Goal: Register for event/course

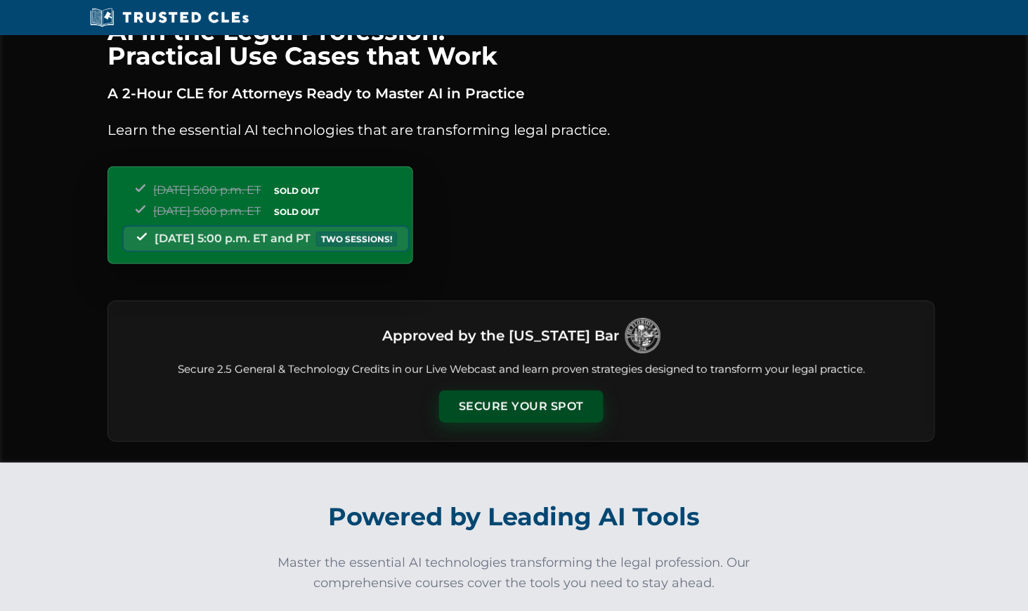
scroll to position [46, 0]
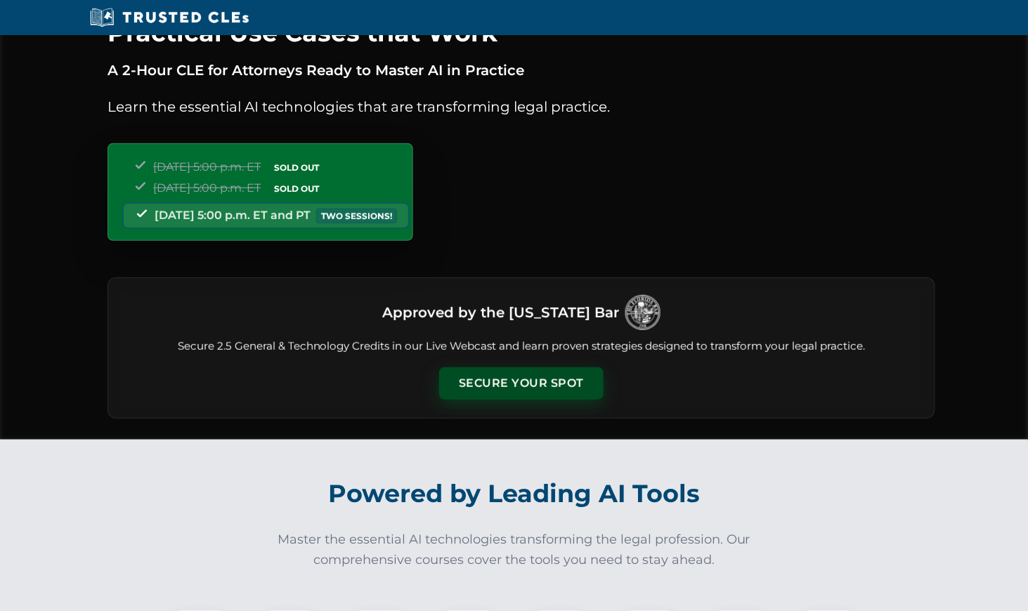
click at [526, 379] on button "Secure Your Spot" at bounding box center [521, 383] width 164 height 32
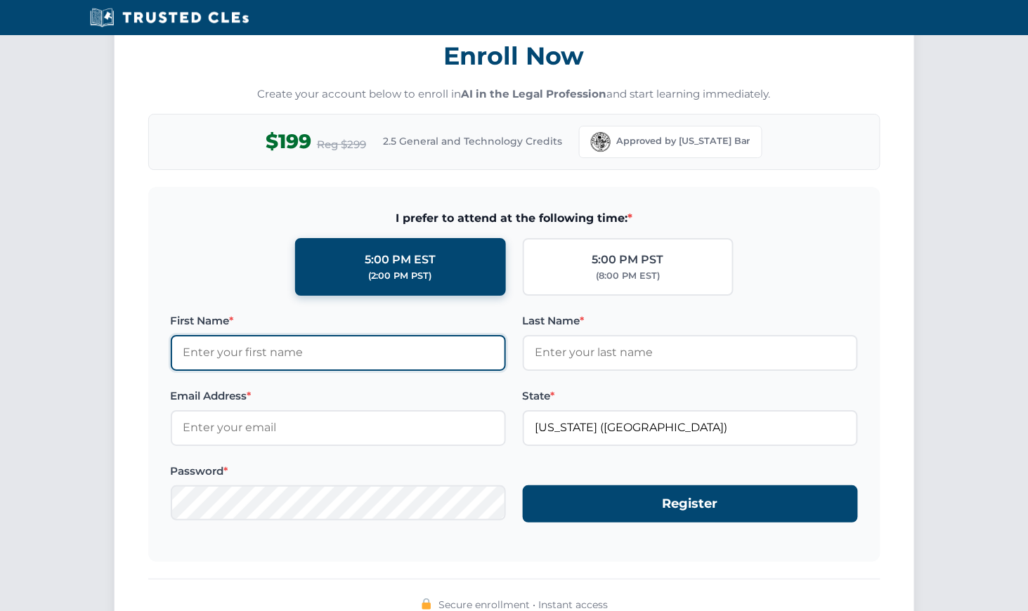
click at [286, 341] on input "First Name *" at bounding box center [338, 352] width 335 height 35
type input "[PERSON_NAME]"
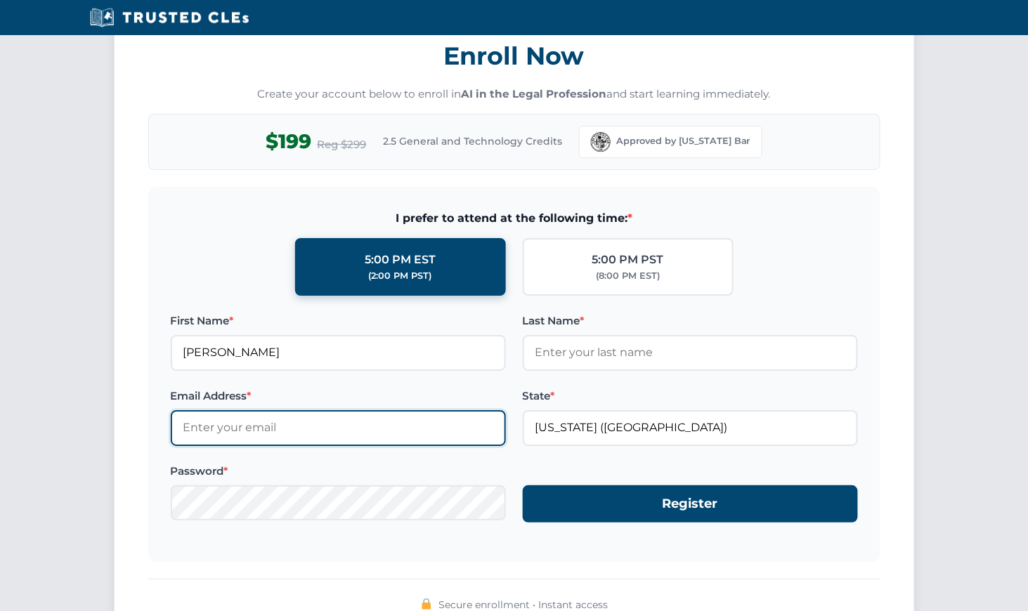
click at [263, 421] on input "Email Address *" at bounding box center [338, 427] width 335 height 35
type input "mgunderson@mindspring.com"
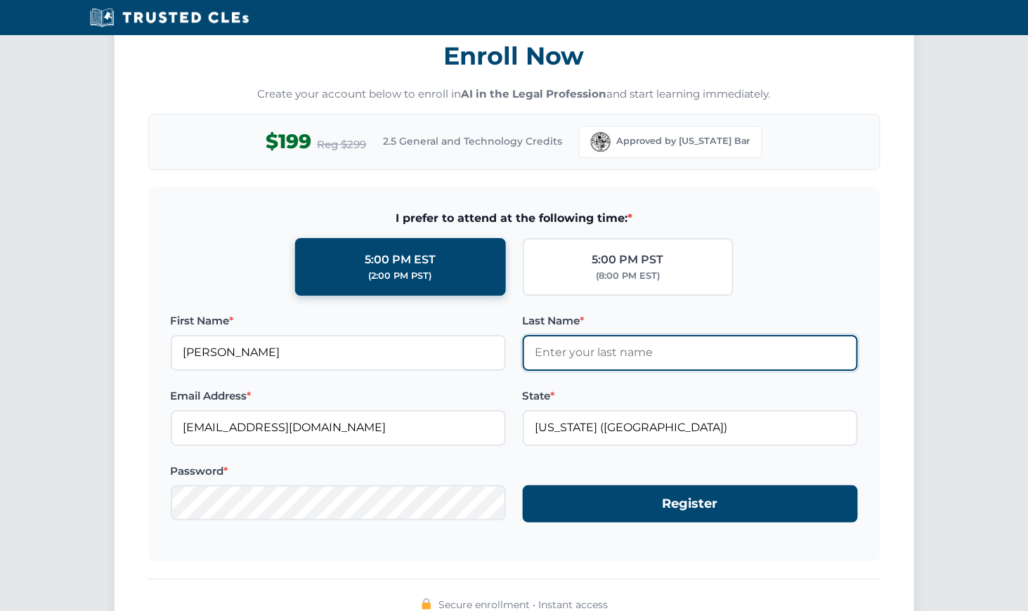
click at [617, 346] on input "Last Name *" at bounding box center [690, 352] width 335 height 35
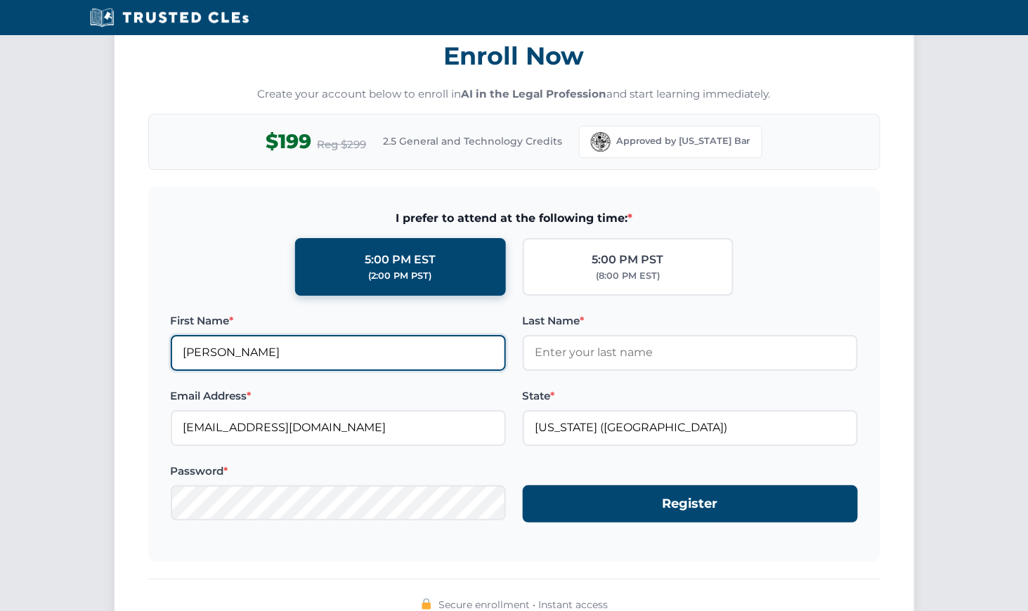
click at [297, 341] on input "[PERSON_NAME]" at bounding box center [338, 352] width 335 height 35
type input "Mark"
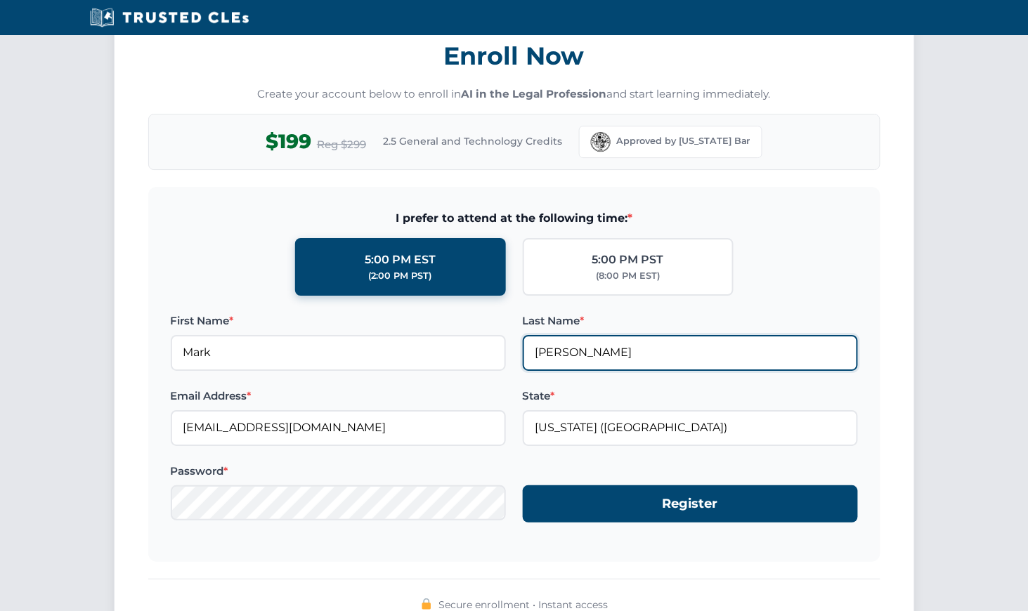
type input "Gunderson"
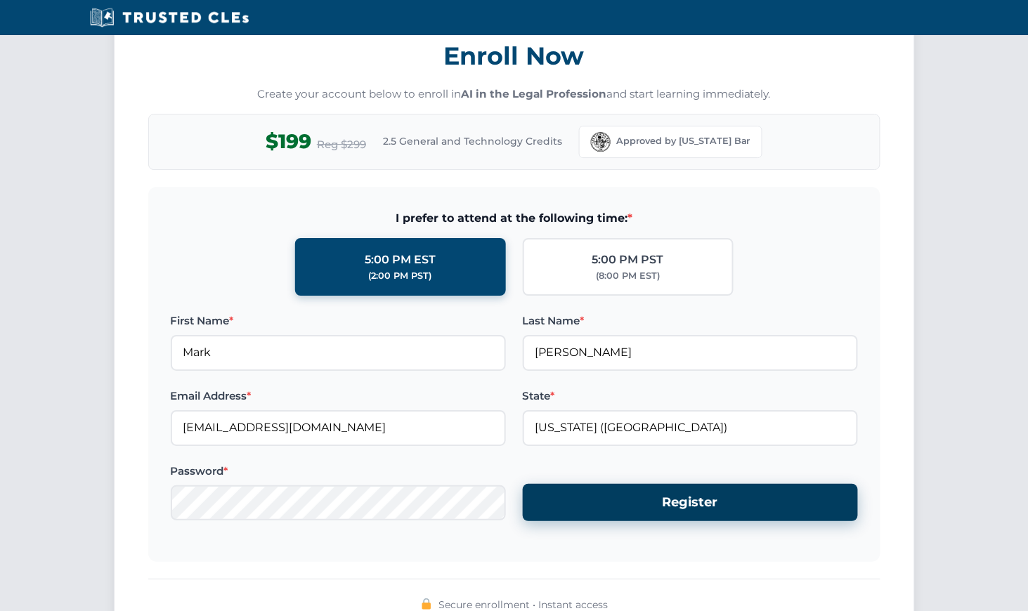
click at [703, 493] on button "Register" at bounding box center [690, 502] width 335 height 37
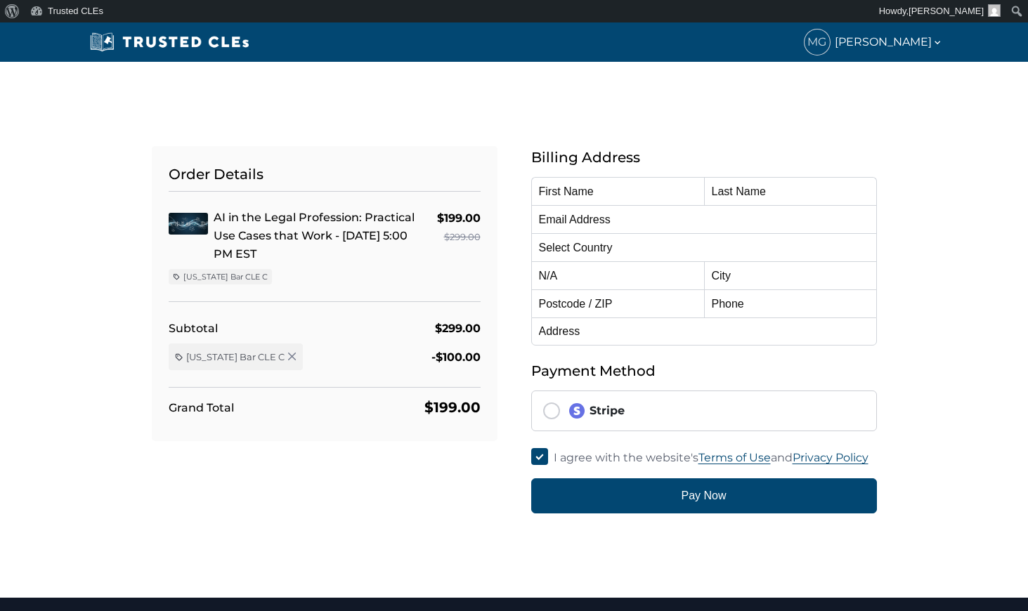
type input "Mark"
type input "Gunderson"
type input "mgunderson@mindspring.com"
select select "United States"
radio input "true"
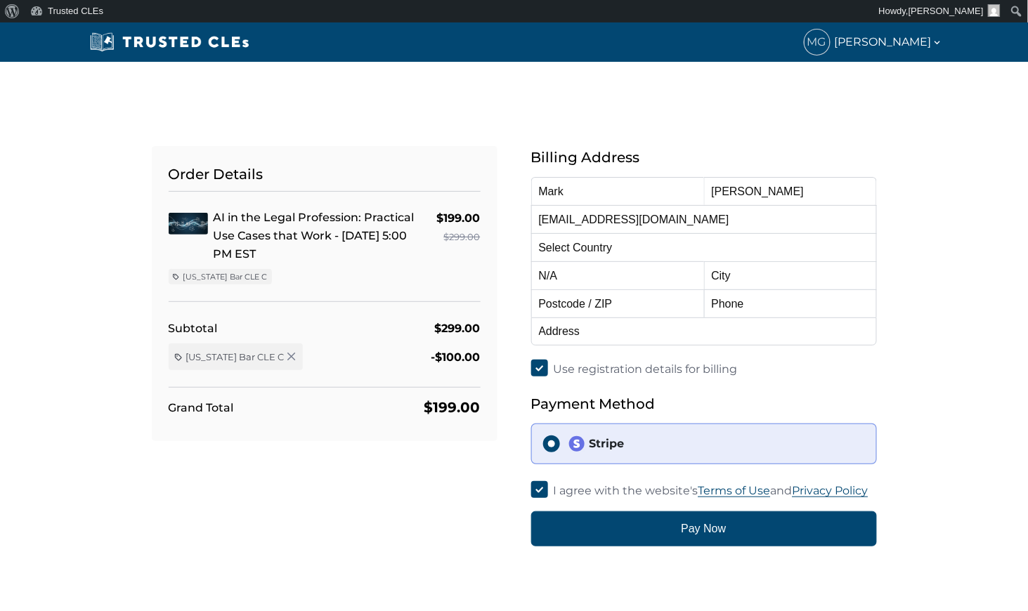
select select "Florida"
click at [628, 299] on input "text" at bounding box center [617, 303] width 173 height 28
type input "33312"
type input "9542881001"
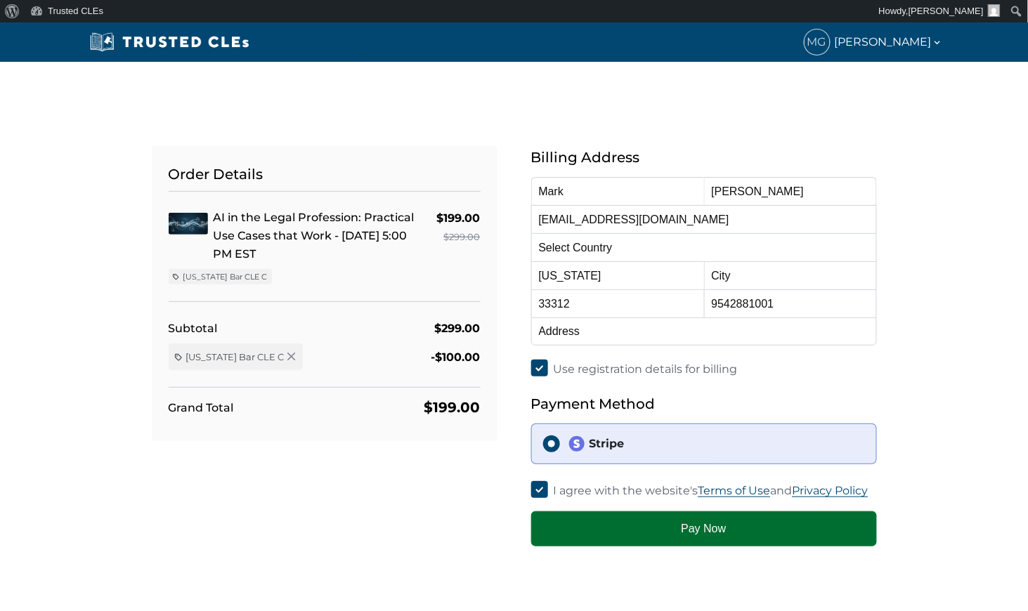
click at [693, 524] on button "Pay Now" at bounding box center [704, 529] width 346 height 35
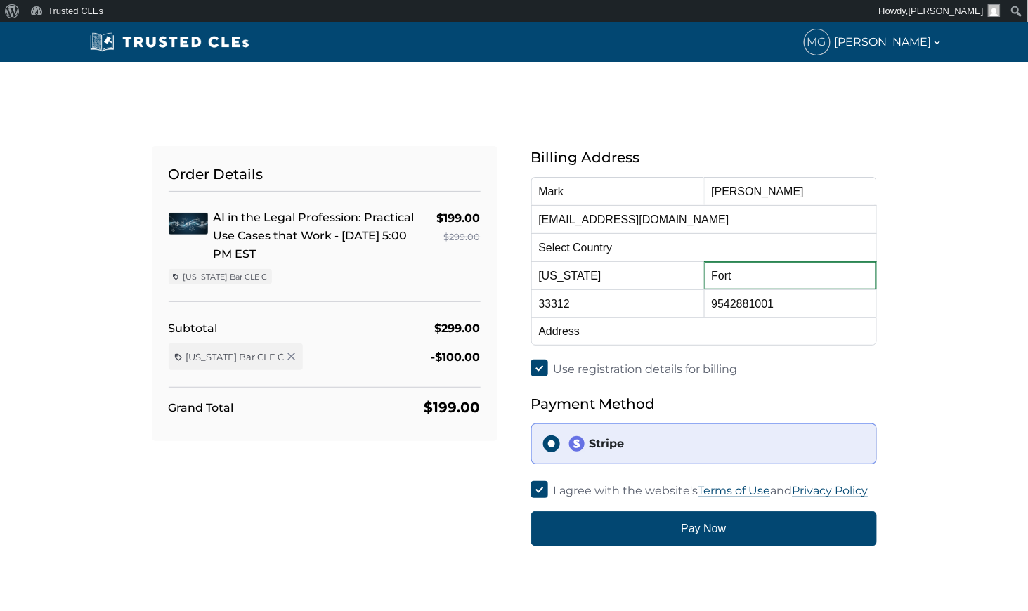
type input "Fort Lauderdale"
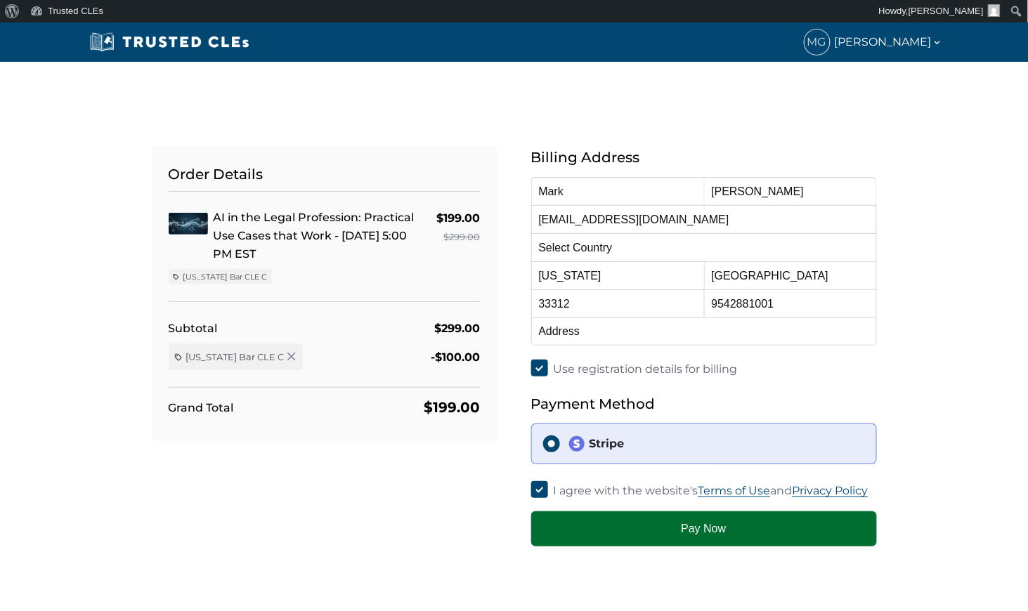
click at [705, 521] on button "Pay Now" at bounding box center [704, 529] width 346 height 35
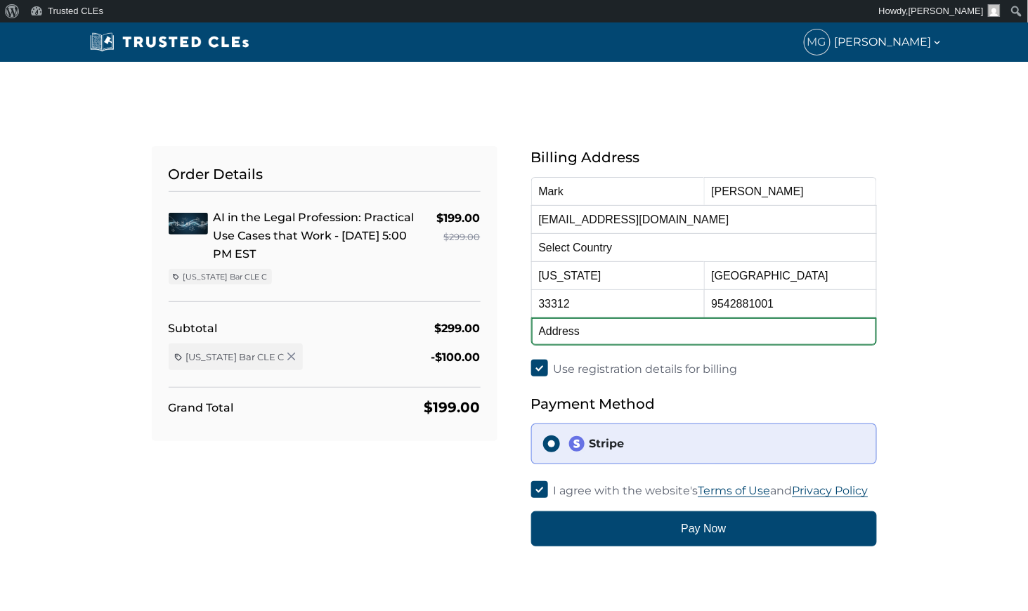
click at [671, 330] on input "text" at bounding box center [704, 332] width 346 height 28
type input "2510 SW 18 Street"
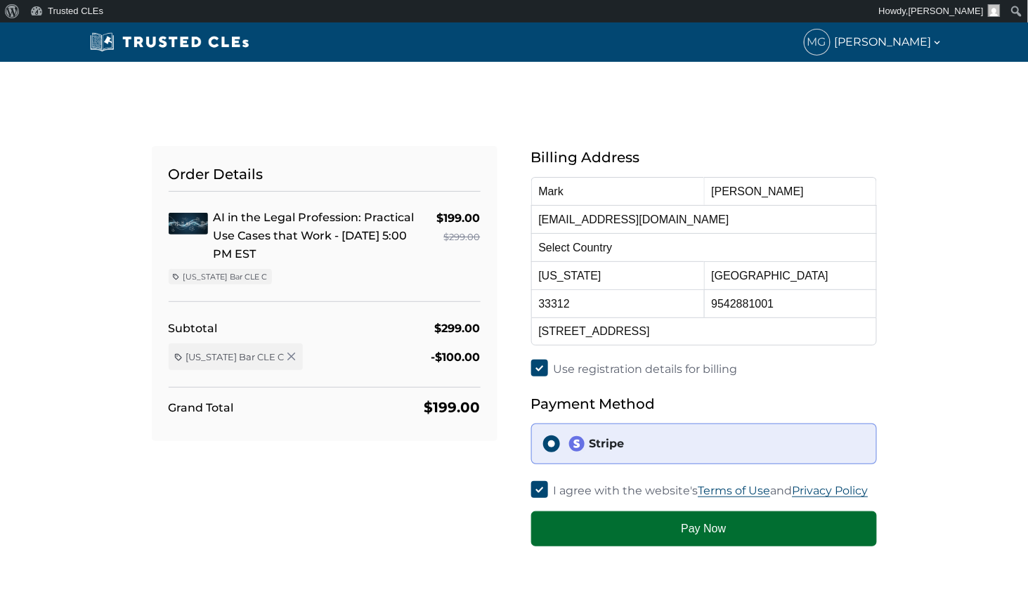
click at [717, 523] on button "Pay Now" at bounding box center [704, 529] width 346 height 35
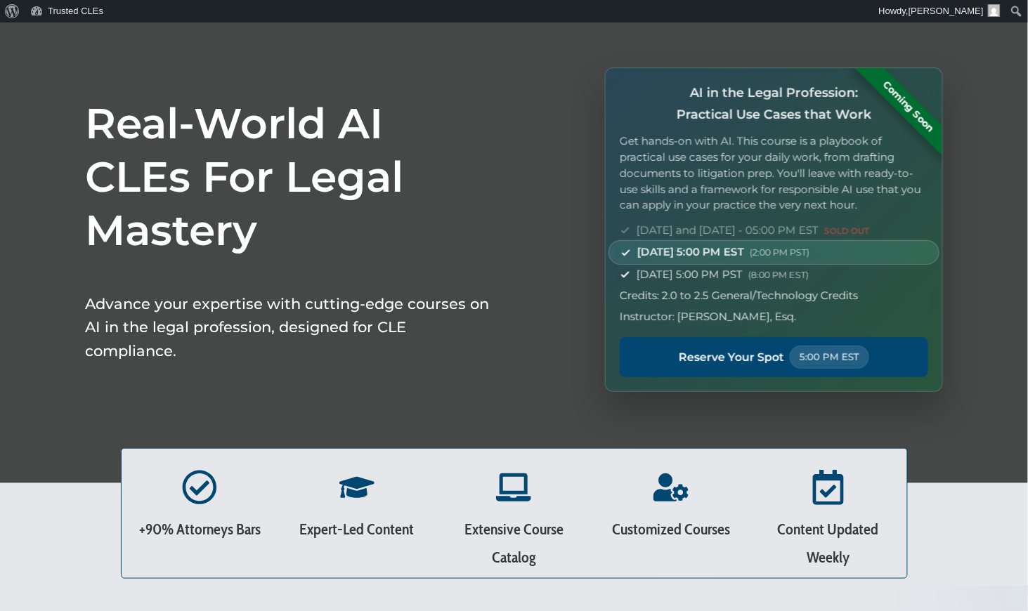
scroll to position [70, 0]
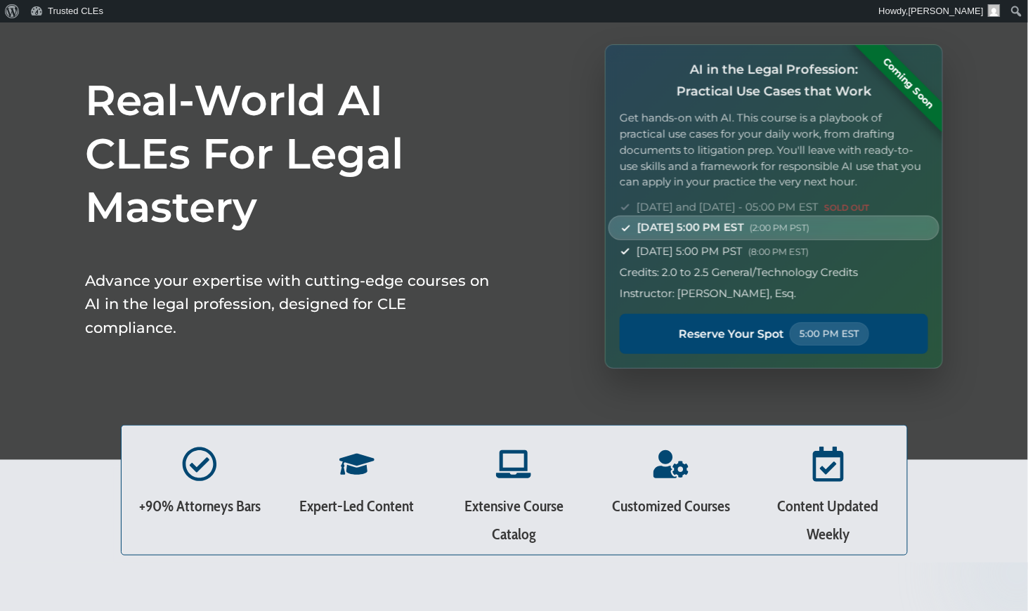
click at [698, 223] on span "[DATE] 5:00 PM EST (2:00 PM PST)" at bounding box center [723, 227] width 172 height 17
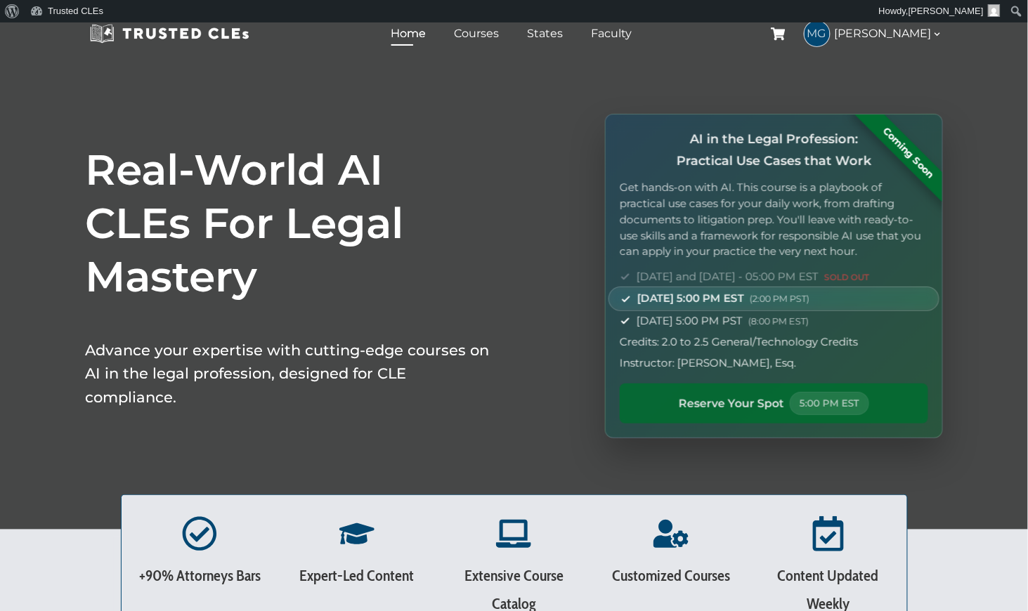
click at [830, 400] on span "5:00 PM EST" at bounding box center [829, 403] width 79 height 23
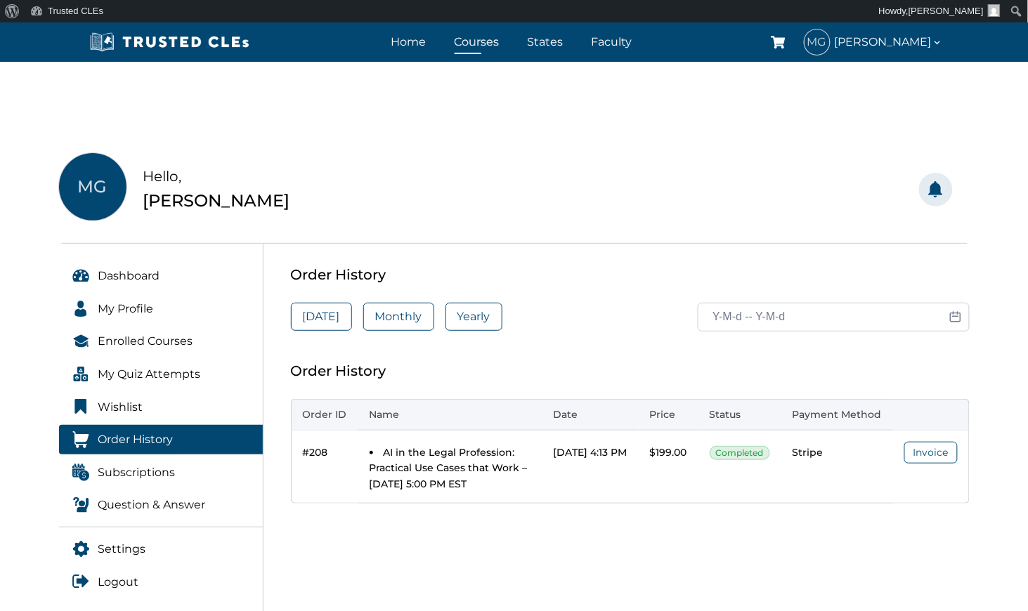
click at [482, 41] on link "Courses" at bounding box center [477, 42] width 52 height 20
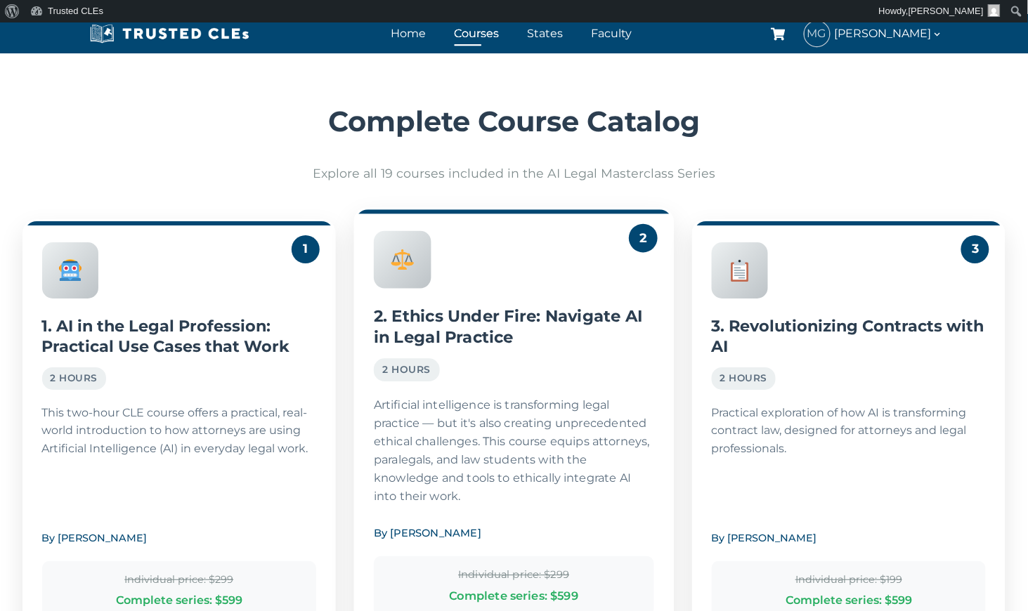
scroll to position [1218, 0]
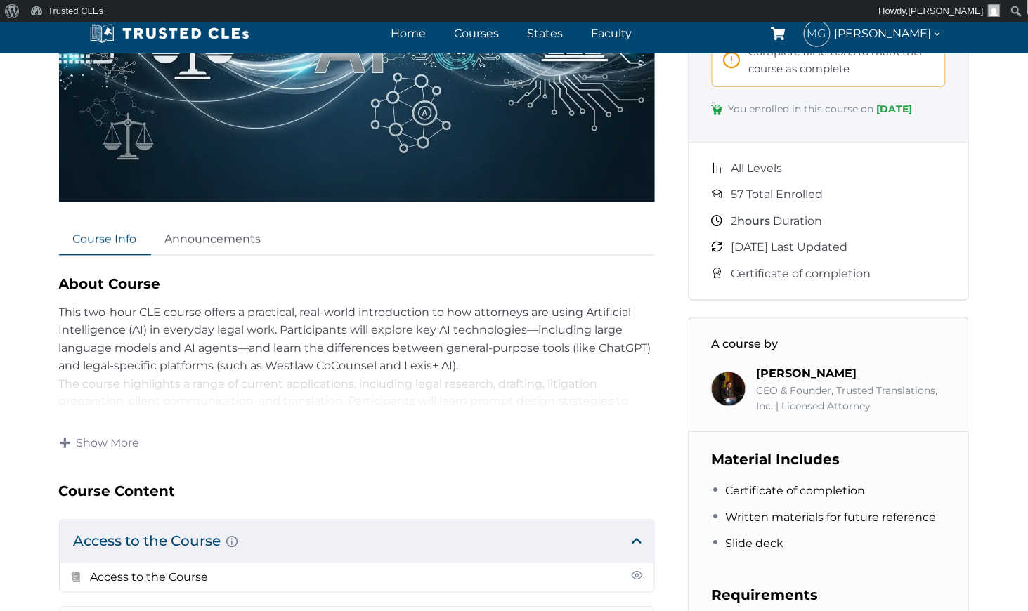
scroll to position [468, 0]
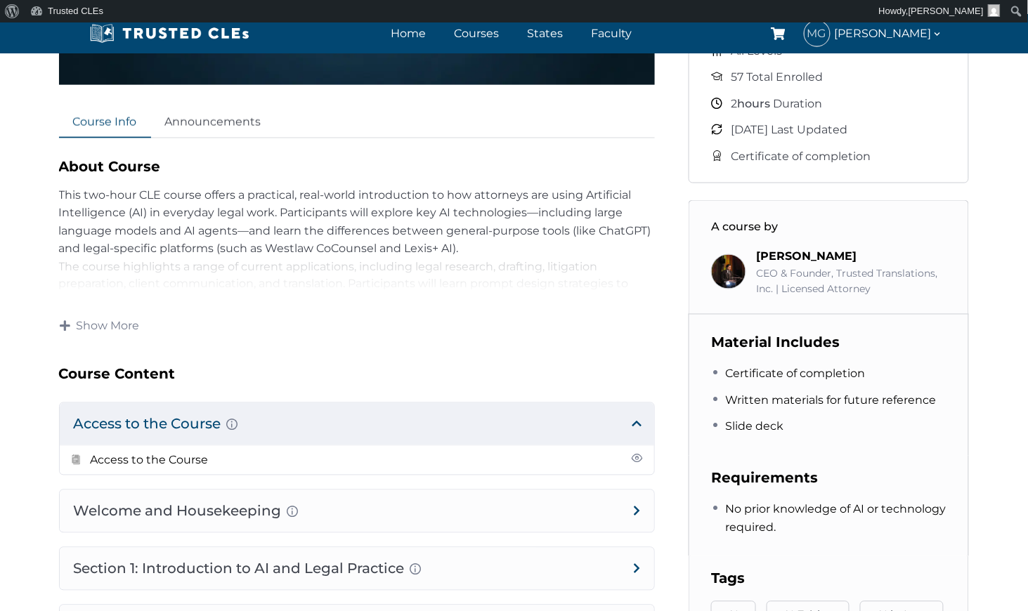
click at [159, 420] on h4 "Access to the Course Here you will have the link to access the course." at bounding box center [357, 424] width 594 height 42
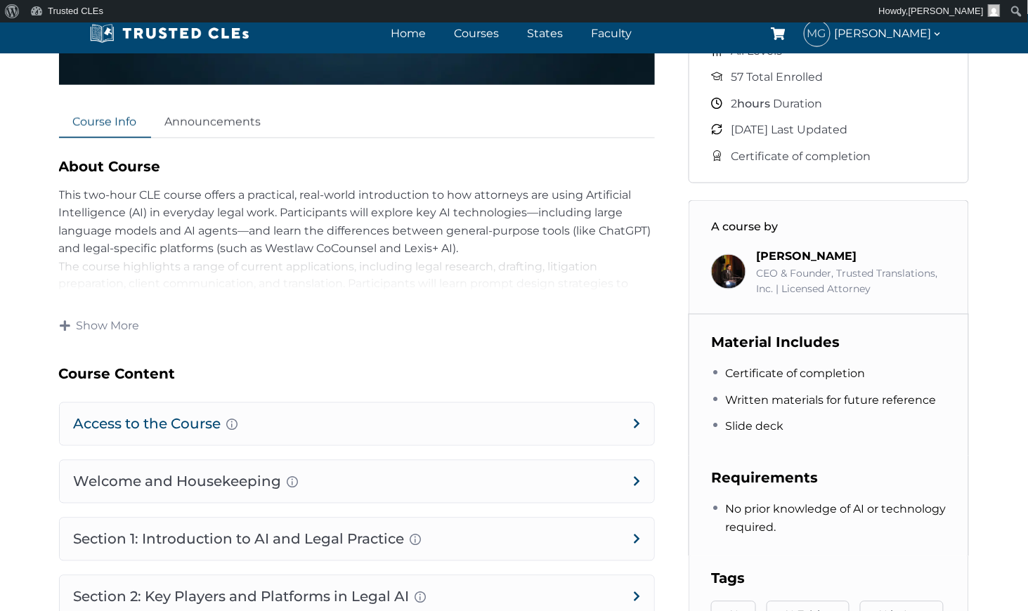
click at [159, 420] on h4 "Access to the Course Here you will have the link to access the course." at bounding box center [357, 424] width 594 height 42
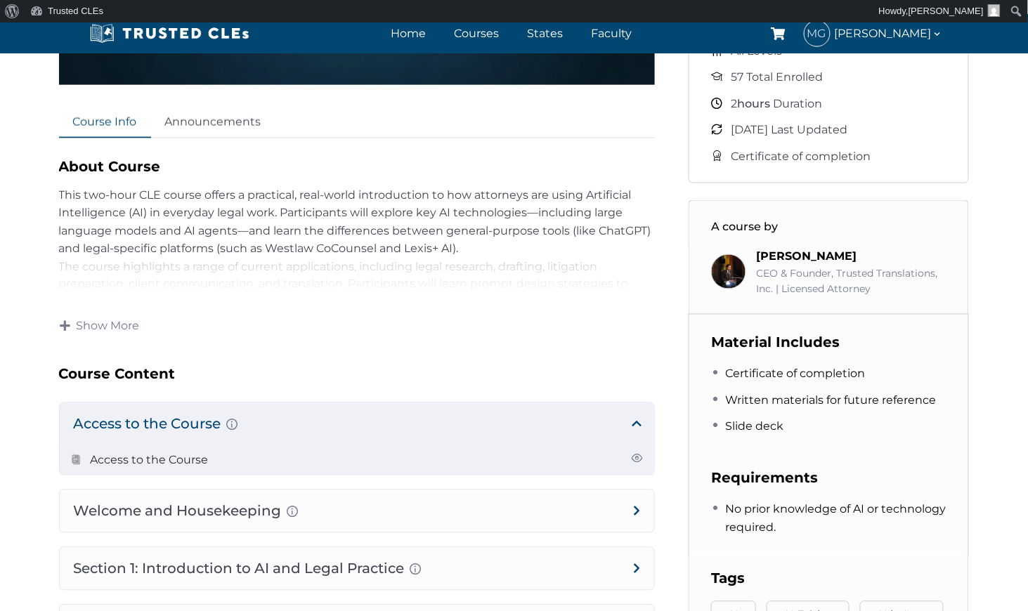
click at [163, 457] on link "Access to the Course" at bounding box center [150, 460] width 118 height 13
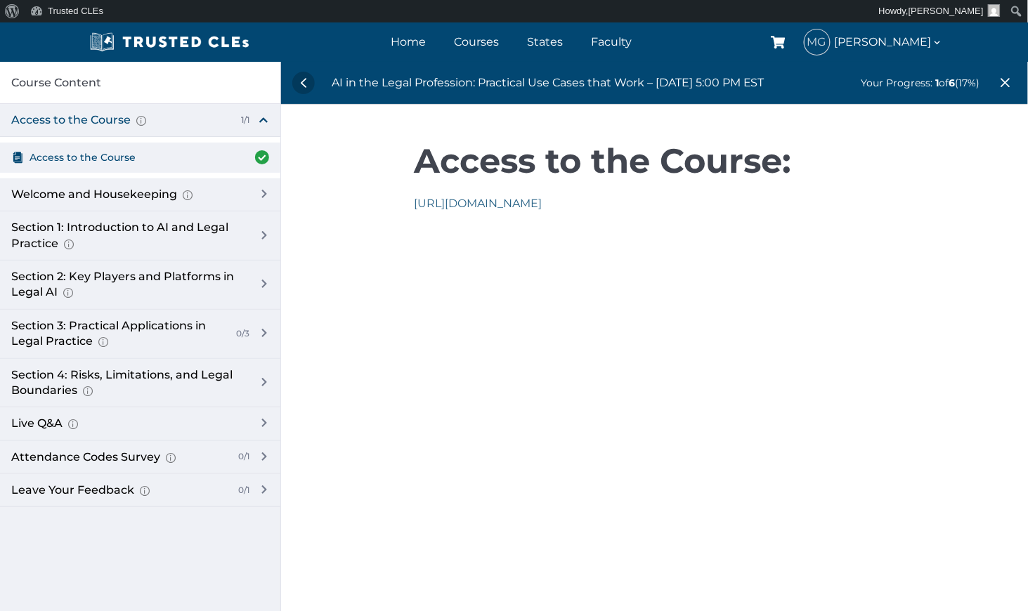
click at [510, 203] on link "https://us06web.zoom.us/j/87070630569" at bounding box center [478, 203] width 128 height 13
click at [104, 194] on div "Welcome and Housekeeping Introduction of presenters and overview of course stru…" at bounding box center [127, 194] width 233 height 15
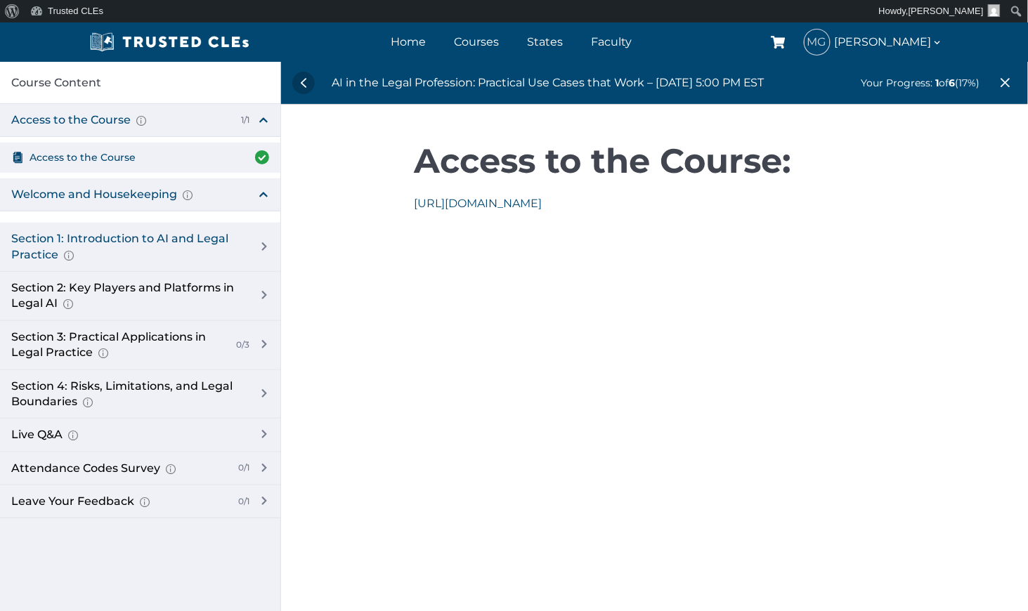
click at [120, 234] on div "Section 1: Introduction to AI and Legal Practice Overview of Artificial Intelli…" at bounding box center [127, 247] width 233 height 32
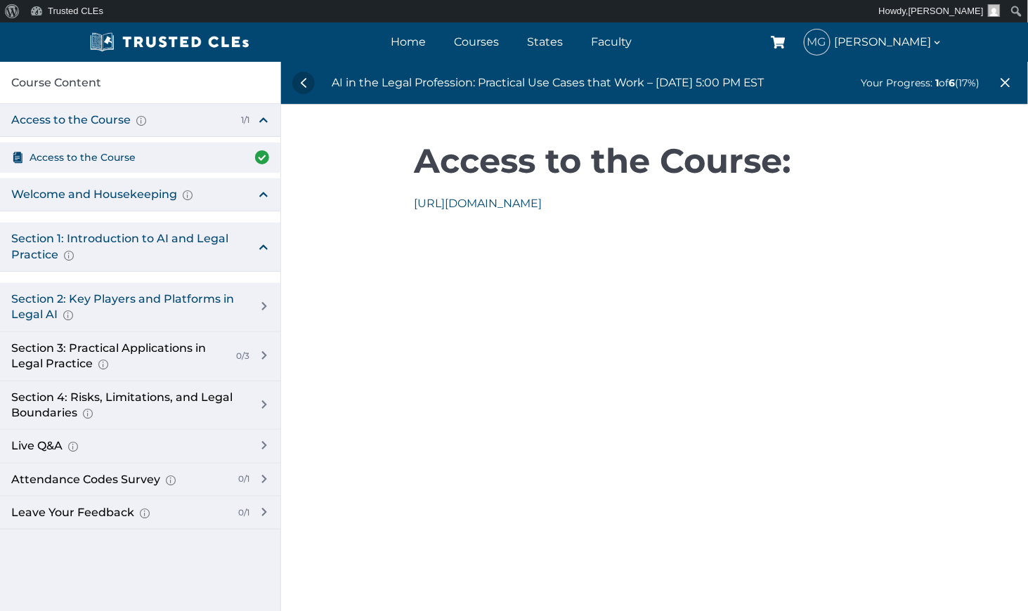
click at [122, 301] on div "Section 2: Key Players and Platforms in Legal AI Overview of Popular Generative…" at bounding box center [127, 308] width 233 height 32
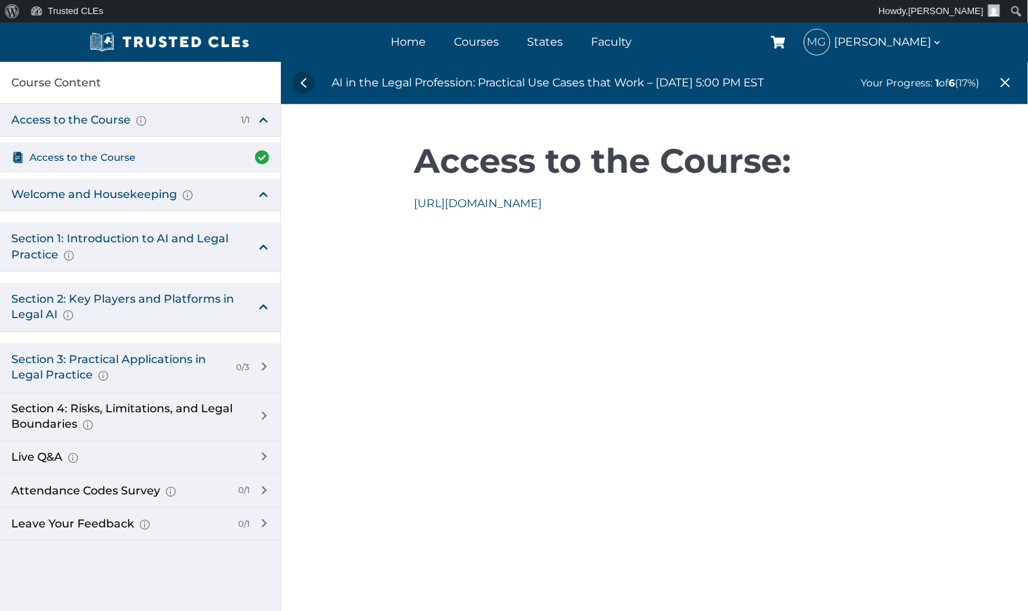
click at [145, 358] on div "Section 3: Practical Applications in Legal Practice Prompt Engineering Fundamen…" at bounding box center [118, 368] width 214 height 32
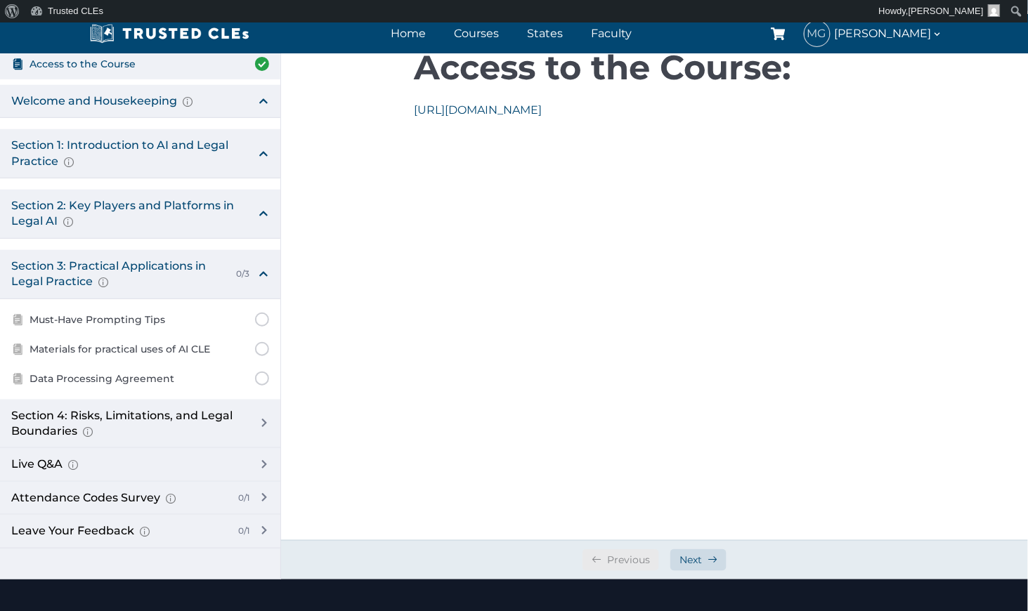
scroll to position [117, 0]
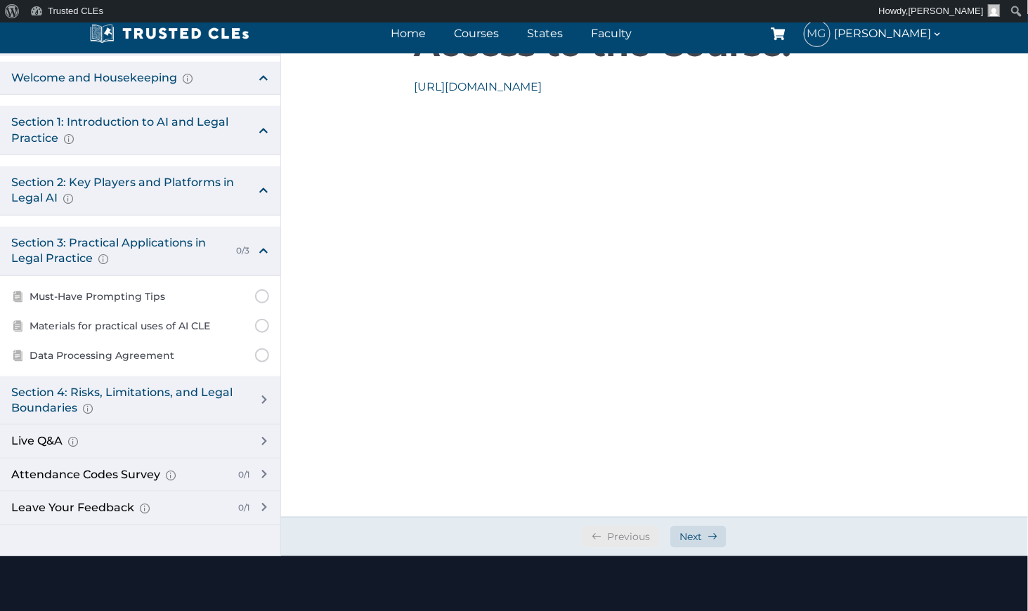
click at [160, 388] on div "Section 4: Risks, Limitations, and Legal Boundaries AI Hallucinations and Overs…" at bounding box center [127, 401] width 233 height 32
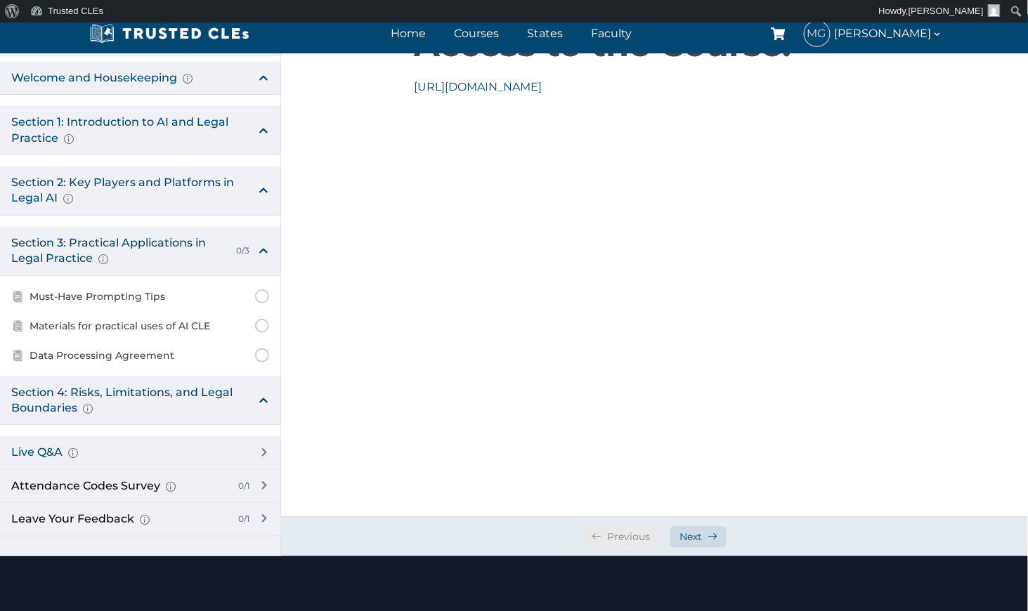
click at [51, 445] on div "Live Q&A Audience-submitted questions Practical clarification and follow-up" at bounding box center [127, 452] width 233 height 15
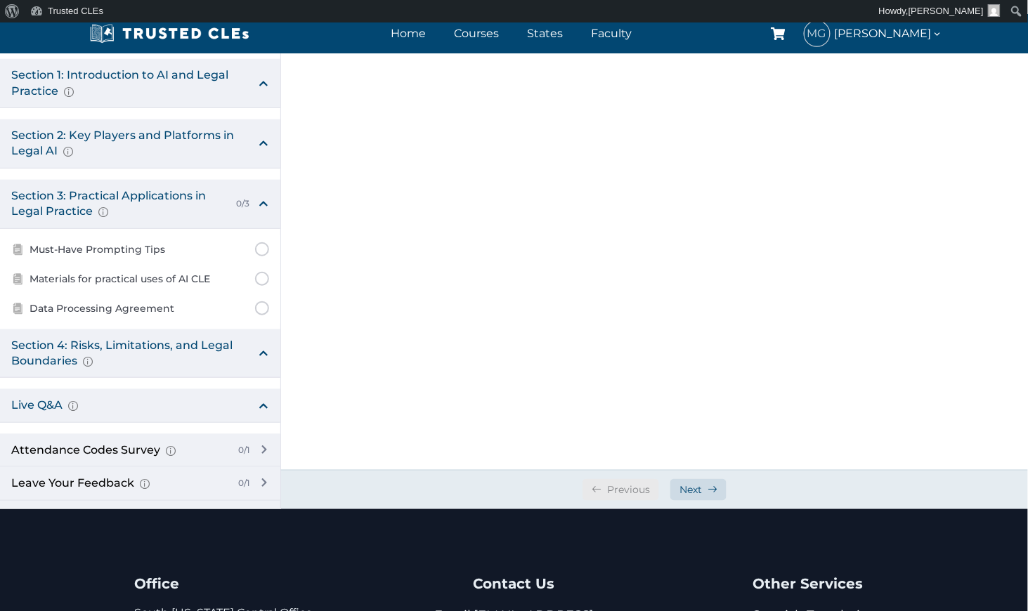
scroll to position [187, 0]
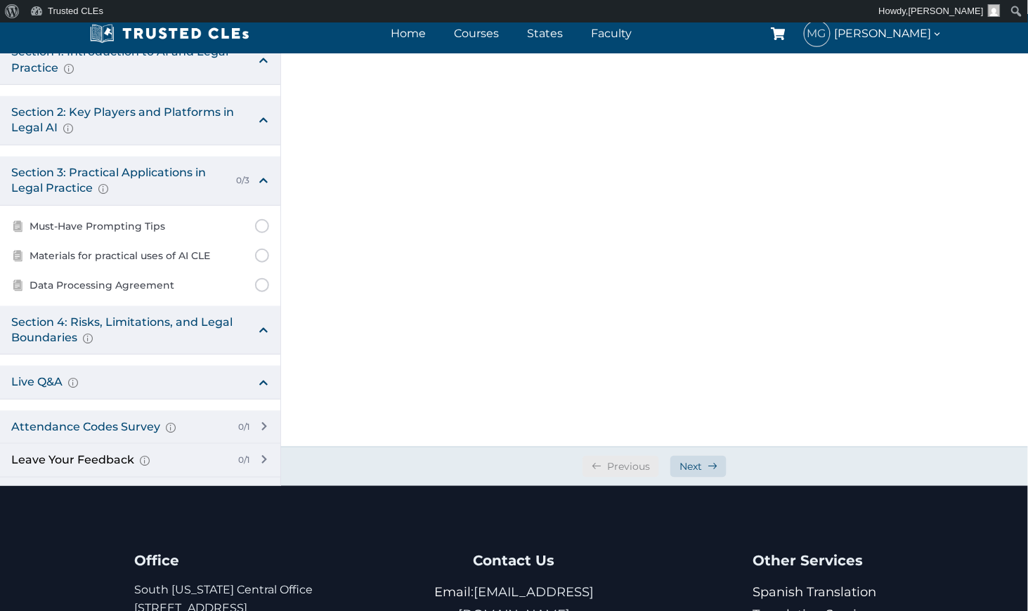
click at [110, 421] on div "Attendance Codes Survey Completion instructions for survey and attendance Final…" at bounding box center [119, 426] width 216 height 15
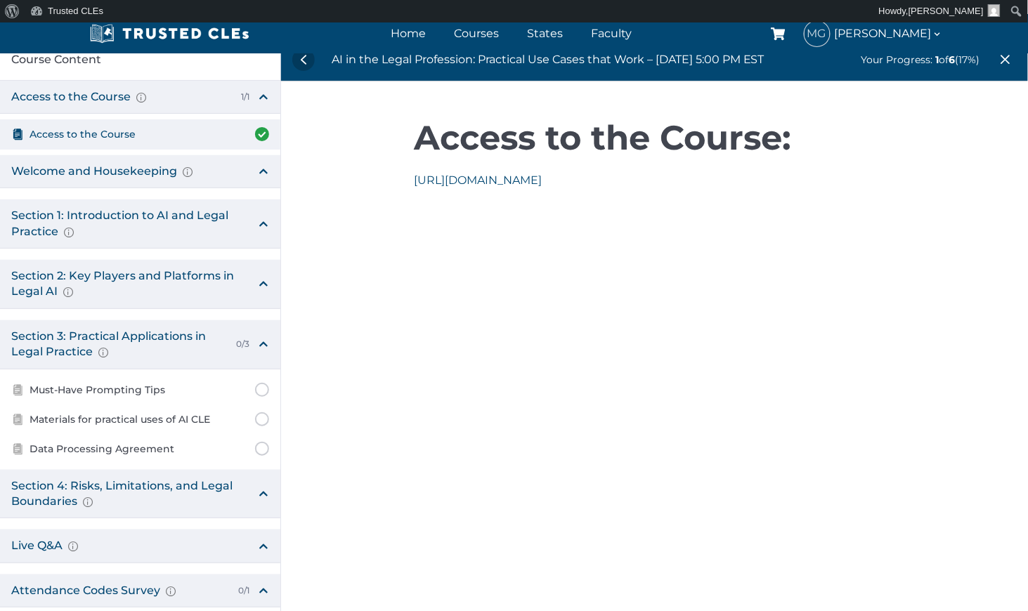
scroll to position [0, 0]
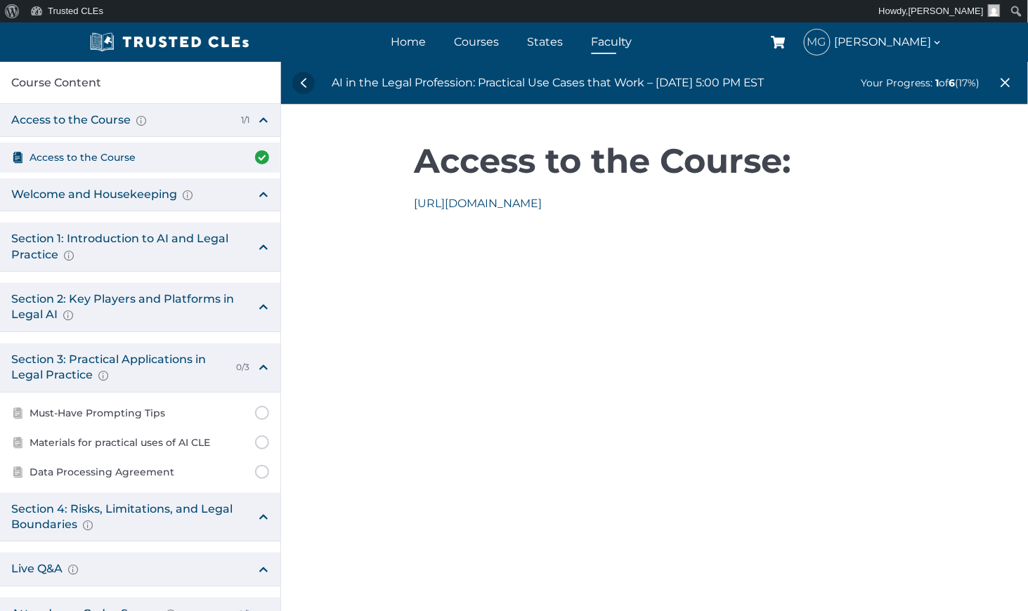
click at [623, 39] on link "Faculty" at bounding box center [612, 42] width 48 height 20
click at [542, 205] on link "https://us06web.zoom.us/j/87070630569" at bounding box center [478, 203] width 128 height 13
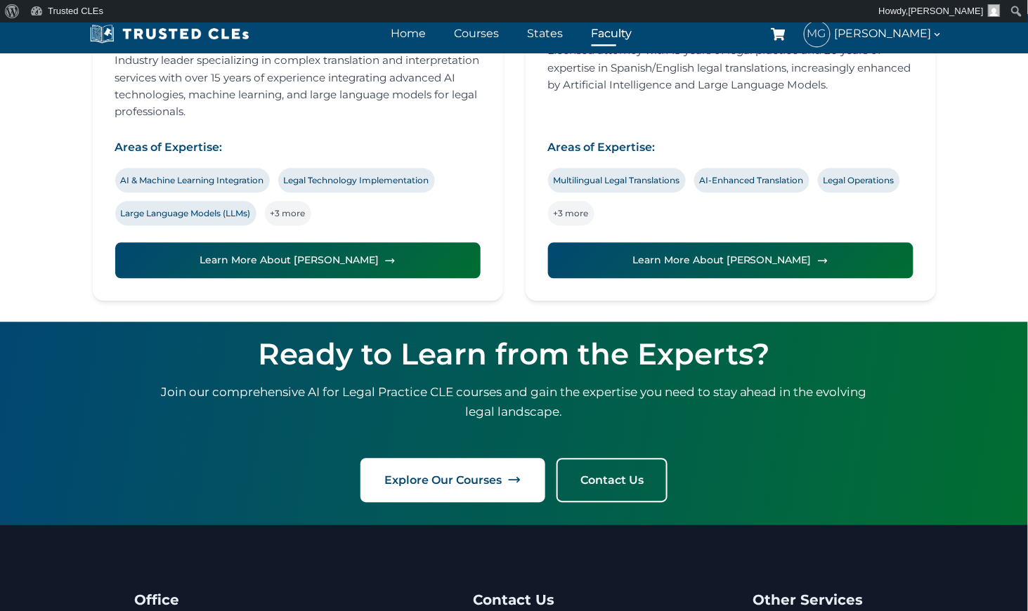
scroll to position [843, 0]
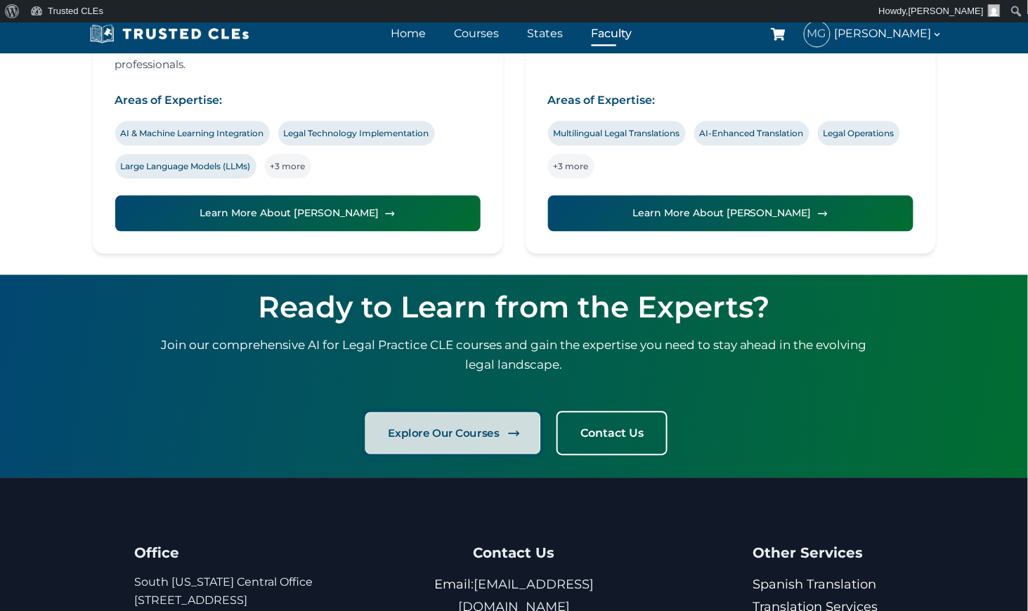
click at [518, 436] on icon at bounding box center [513, 433] width 13 height 13
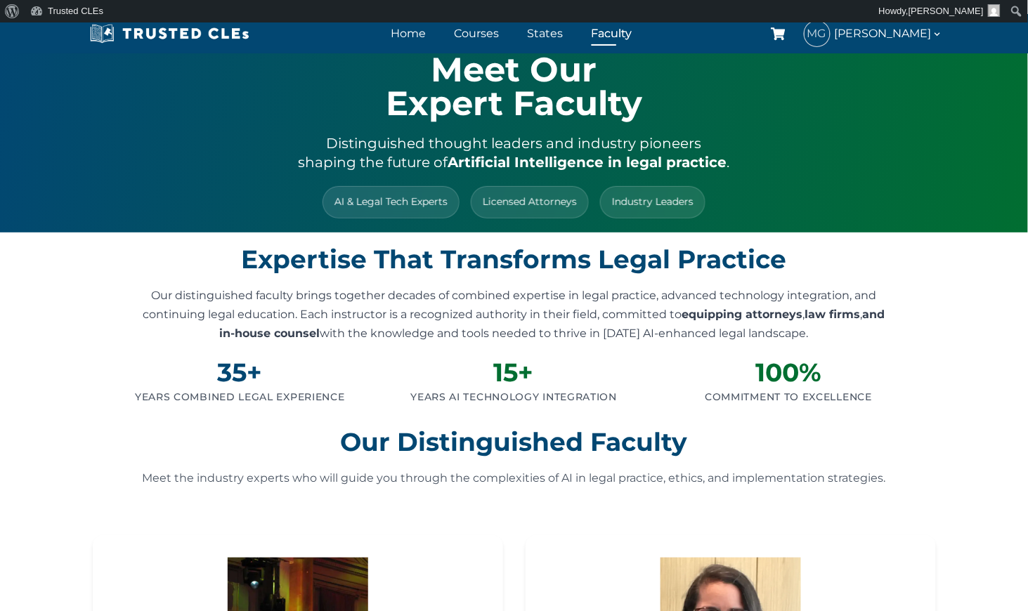
scroll to position [0, 0]
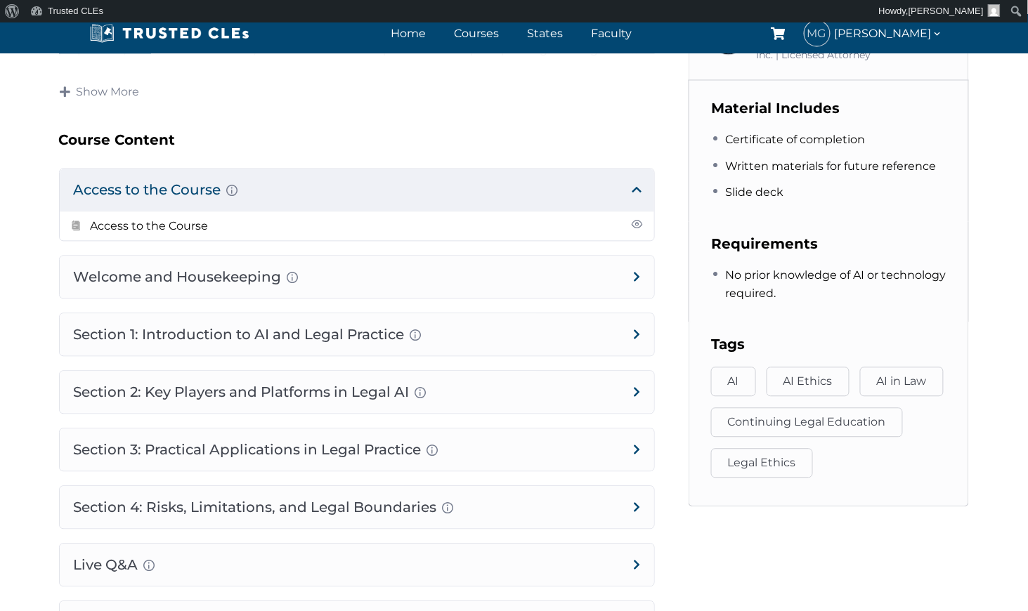
scroll to position [749, 0]
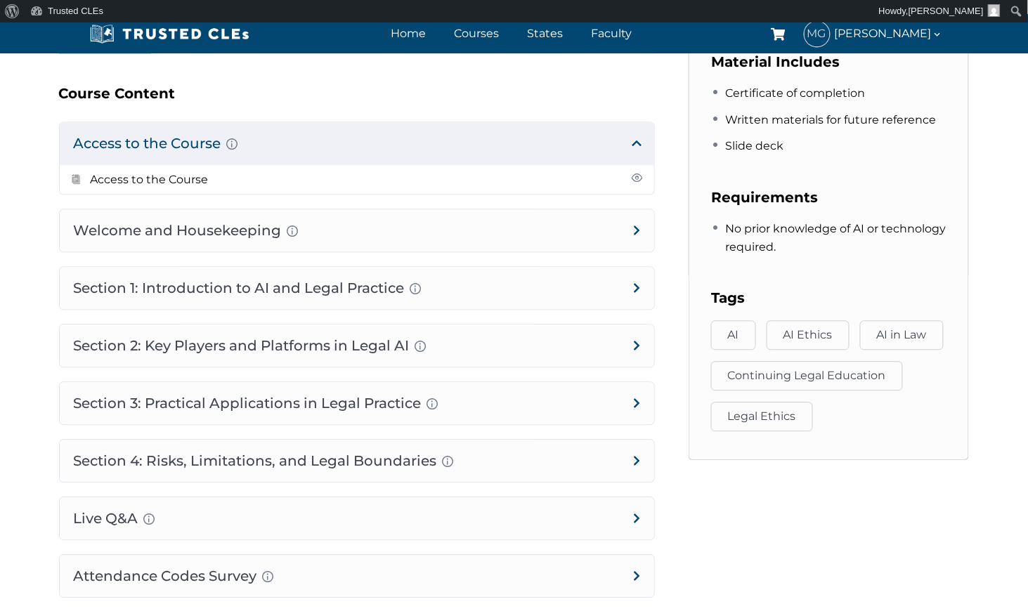
click at [998, 324] on div "AI in the Legal Profession: Practical Use Cases that Work – [DATE] 5:00 PM EST …" at bounding box center [514, 16] width 1028 height 1350
drag, startPoint x: 521, startPoint y: 8, endPoint x: 601, endPoint y: 14, distance: 80.3
click at [601, 14] on div "About WordPress About WordPress Get Involved [DOMAIN_NAME] Documentation Learn …" at bounding box center [514, 11] width 1028 height 22
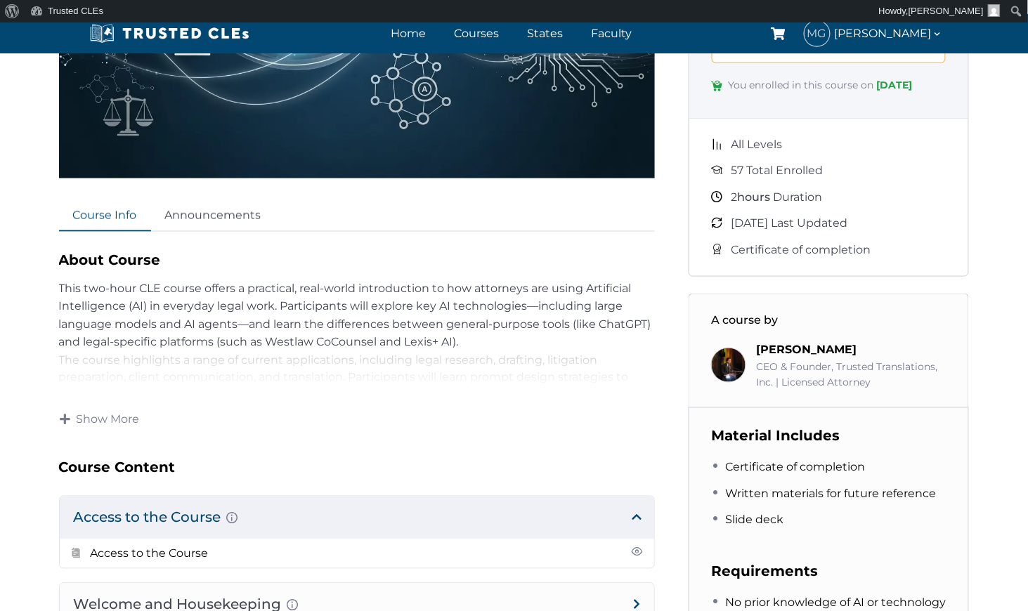
scroll to position [585, 0]
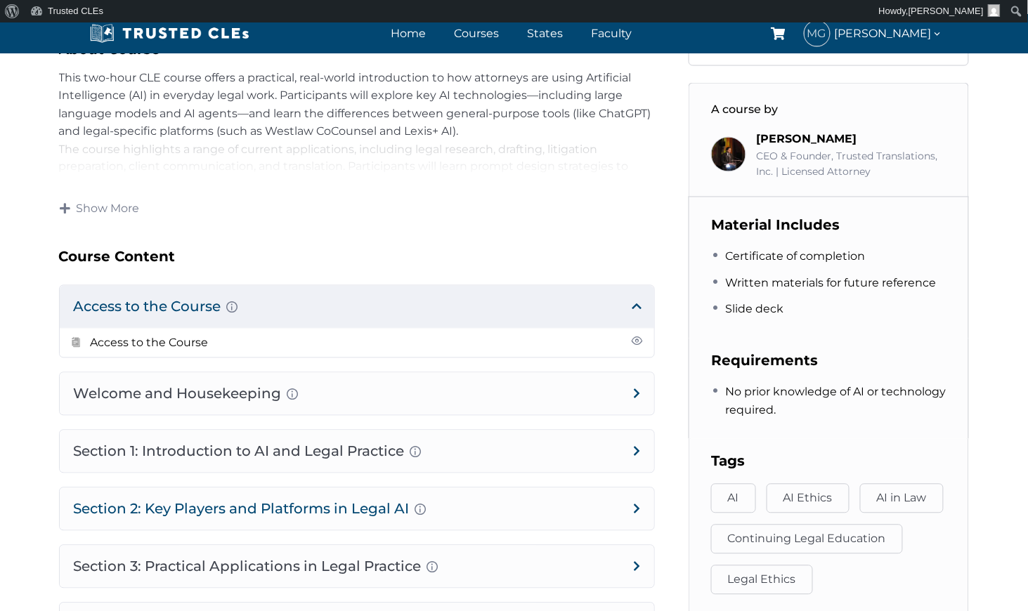
click at [329, 500] on h4 "Section 2: Key Players and Platforms in Legal AI Overview of Popular Generative…" at bounding box center [357, 509] width 594 height 42
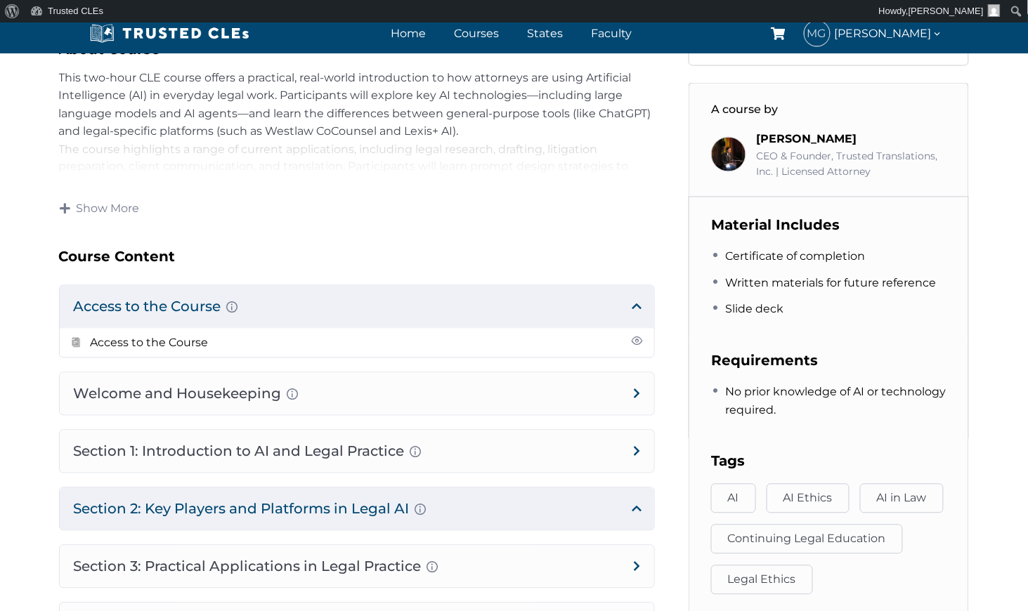
scroll to position [561, 0]
